Goal: Information Seeking & Learning: Learn about a topic

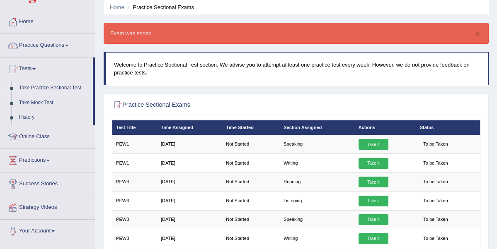
scroll to position [83, 0]
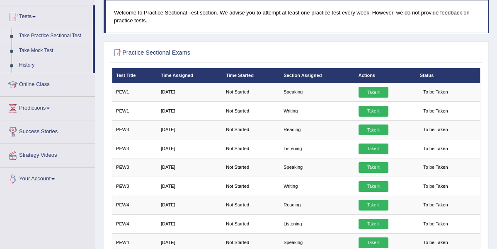
click at [60, 162] on link "Strategy Videos" at bounding box center [47, 154] width 94 height 21
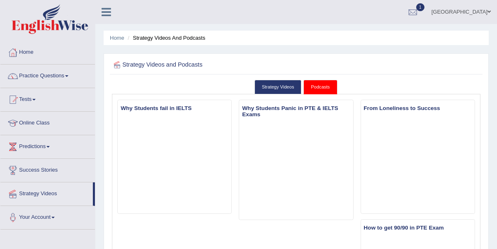
click at [22, 97] on link "Tests" at bounding box center [47, 98] width 94 height 21
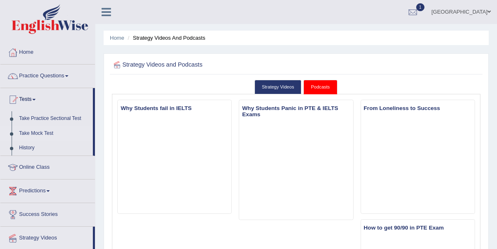
click at [52, 133] on link "Take Mock Test" at bounding box center [53, 133] width 77 height 15
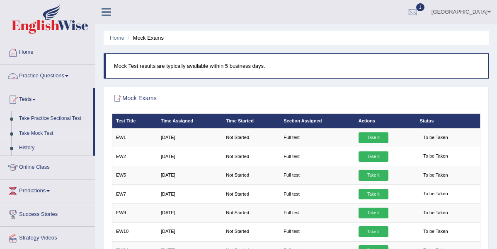
click at [61, 76] on link "Practice Questions" at bounding box center [47, 75] width 94 height 21
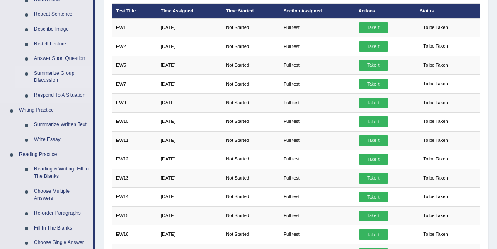
scroll to position [124, 0]
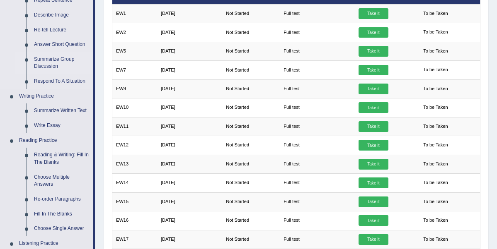
click at [42, 67] on link "Summarize Group Discussion" at bounding box center [61, 63] width 63 height 22
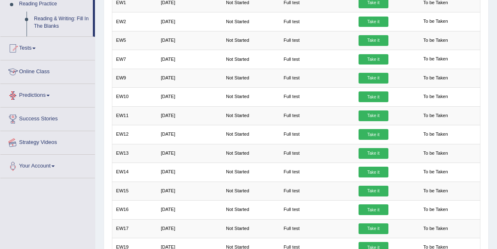
scroll to position [239, 0]
